Goal: Find specific page/section: Find specific page/section

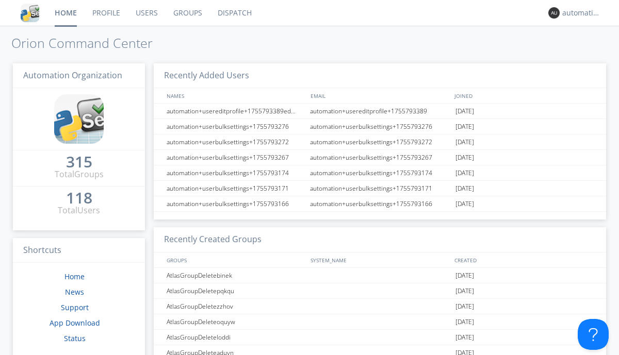
click at [234, 13] on link "Dispatch" at bounding box center [235, 13] width 50 height 26
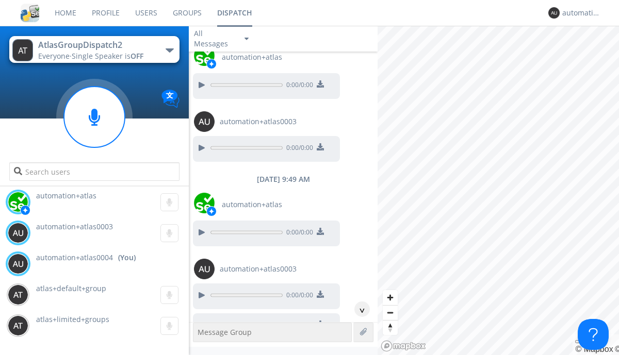
scroll to position [891, 0]
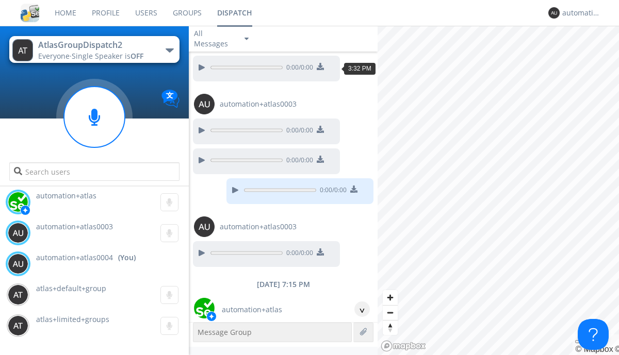
scroll to position [51, 0]
click at [358, 310] on div "^" at bounding box center [361, 309] width 15 height 15
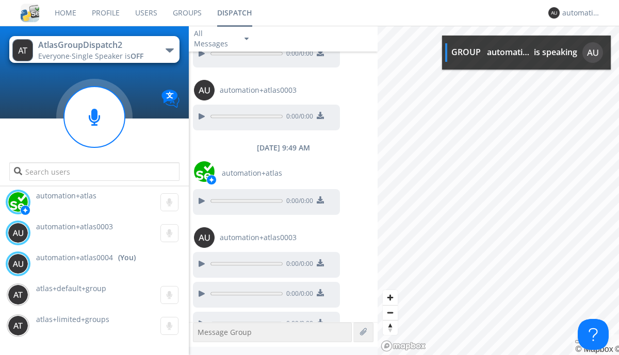
scroll to position [889, 0]
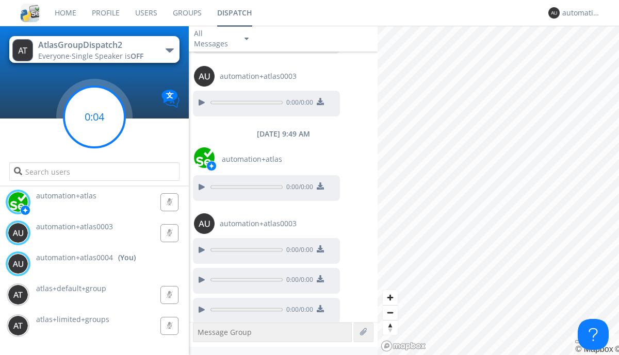
click at [94, 117] on g at bounding box center [94, 117] width 61 height 61
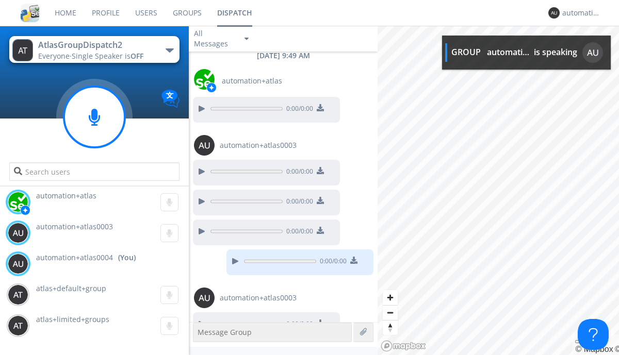
scroll to position [982, 0]
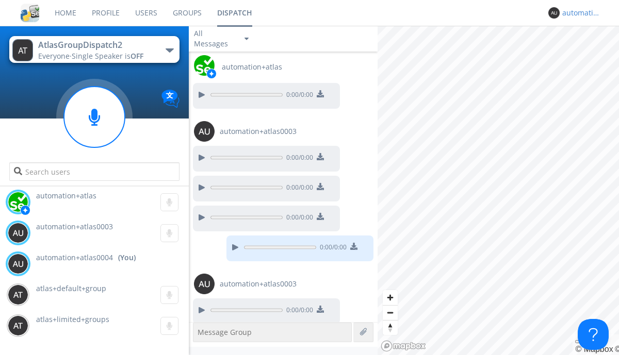
click at [579, 13] on div "automation+atlas0004" at bounding box center [581, 13] width 39 height 10
